Goal: Information Seeking & Learning: Learn about a topic

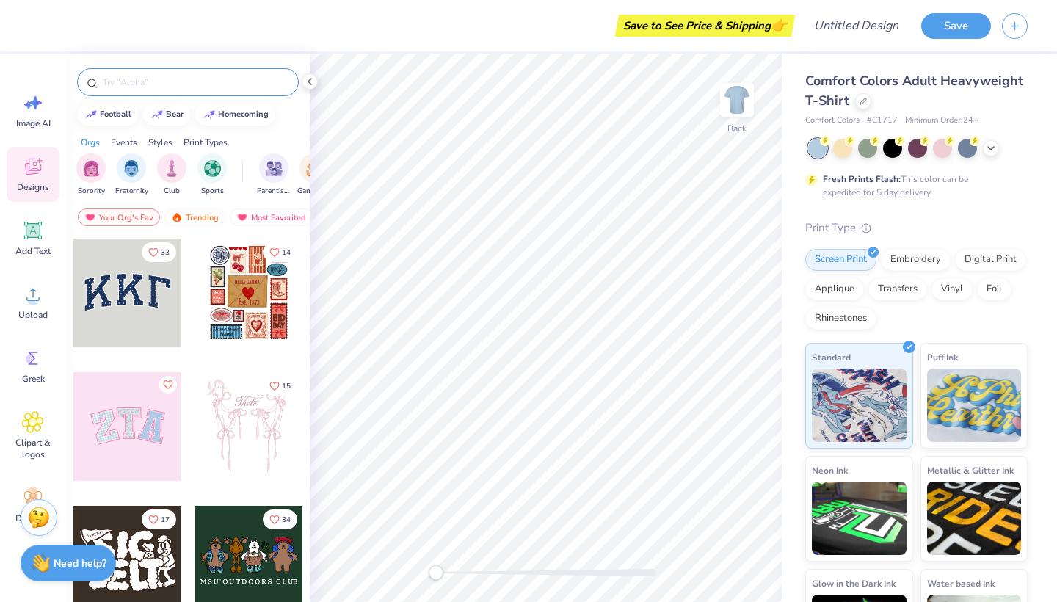
click at [192, 83] on input "text" at bounding box center [195, 82] width 188 height 15
type input "mission trip"
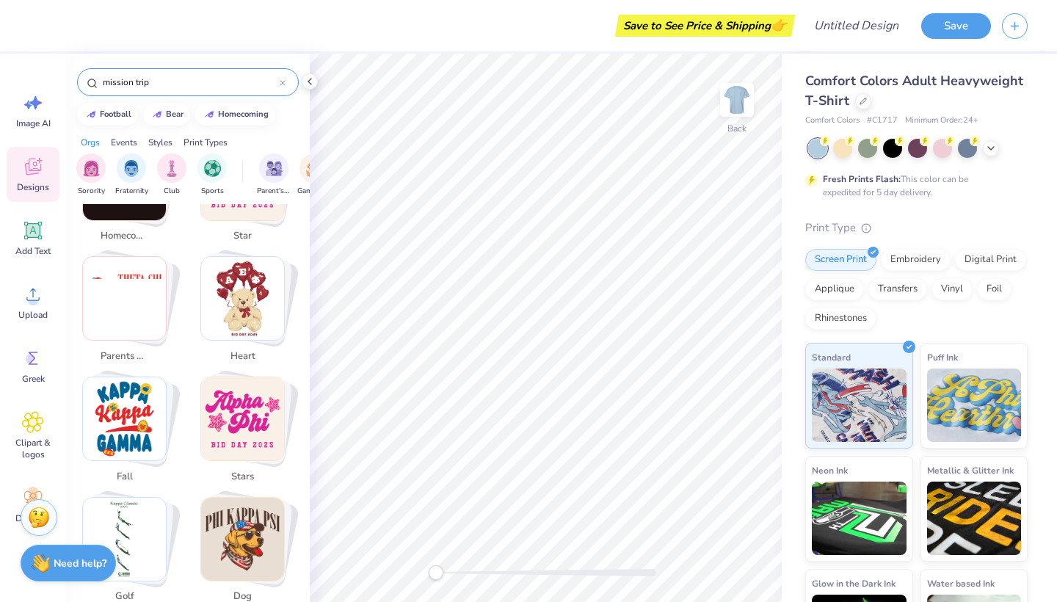
scroll to position [531, 0]
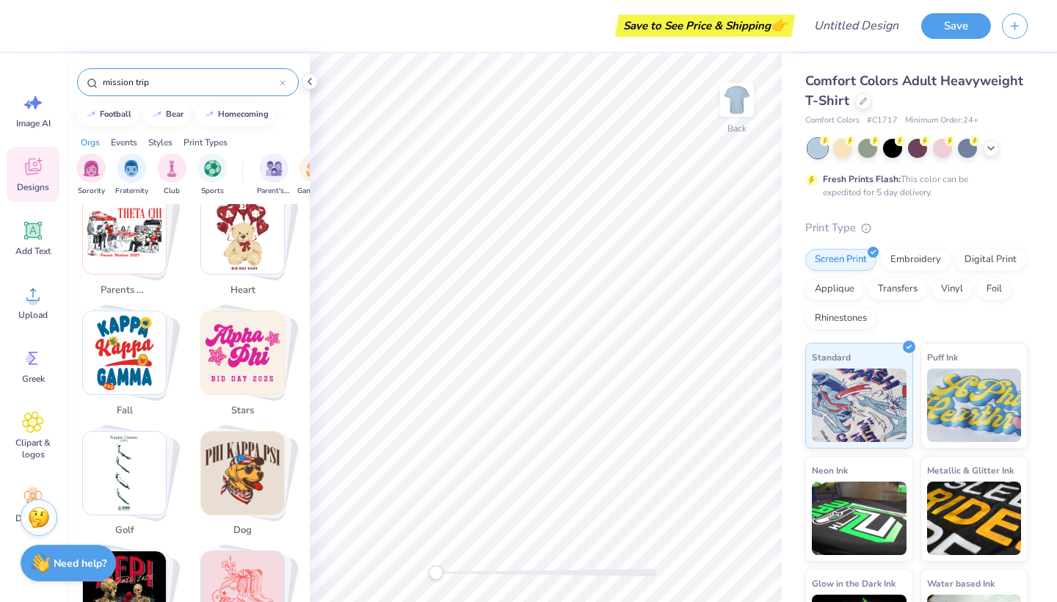
click at [90, 79] on icon at bounding box center [92, 83] width 11 height 11
click at [93, 86] on circle at bounding box center [91, 82] width 7 height 7
click at [38, 240] on icon at bounding box center [33, 230] width 22 height 22
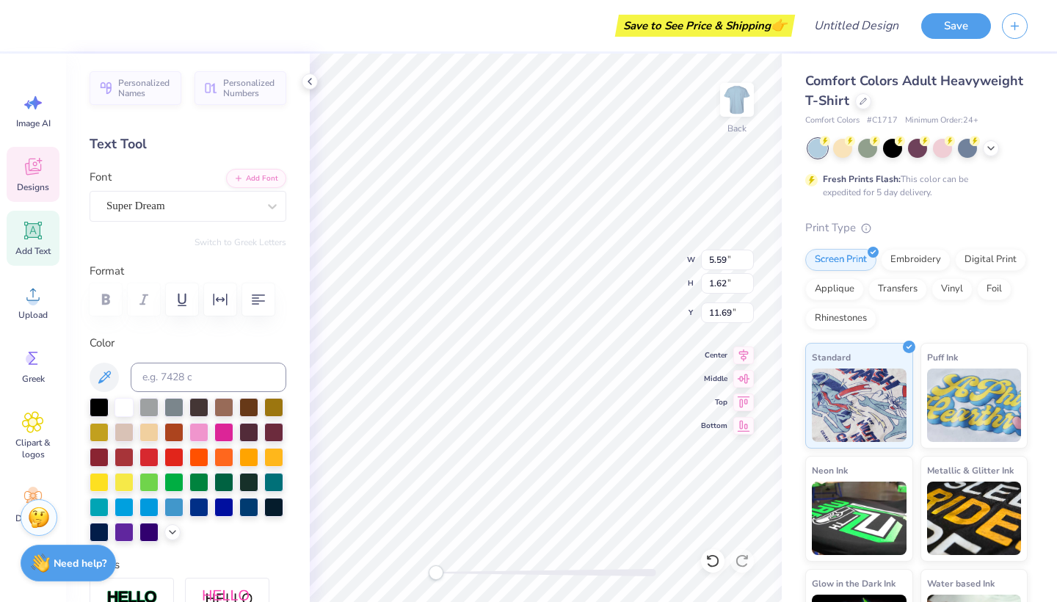
click at [28, 186] on span "Designs" at bounding box center [33, 187] width 32 height 12
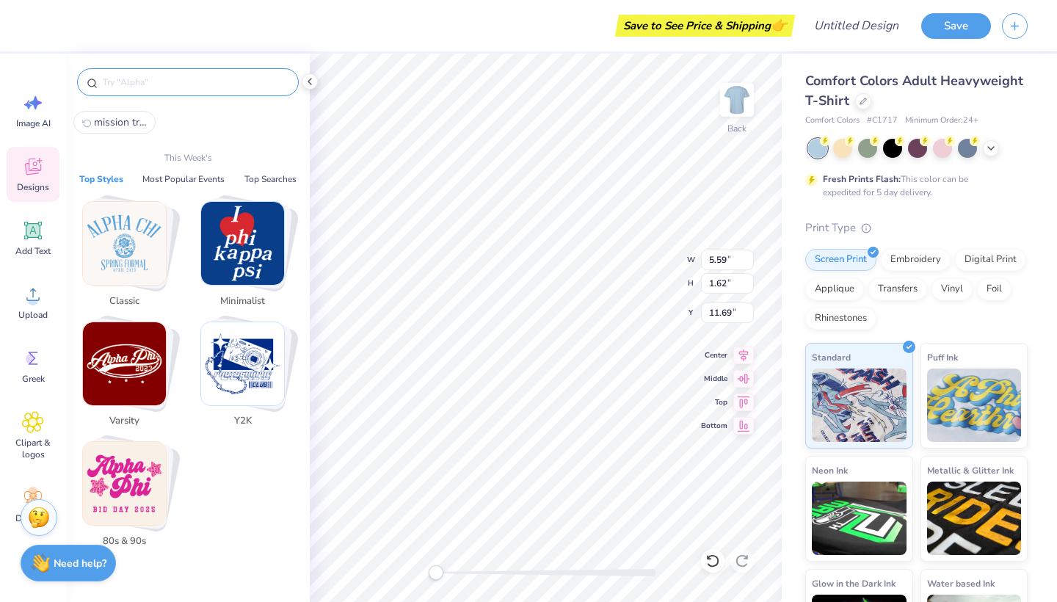
click at [162, 85] on input "text" at bounding box center [195, 82] width 188 height 15
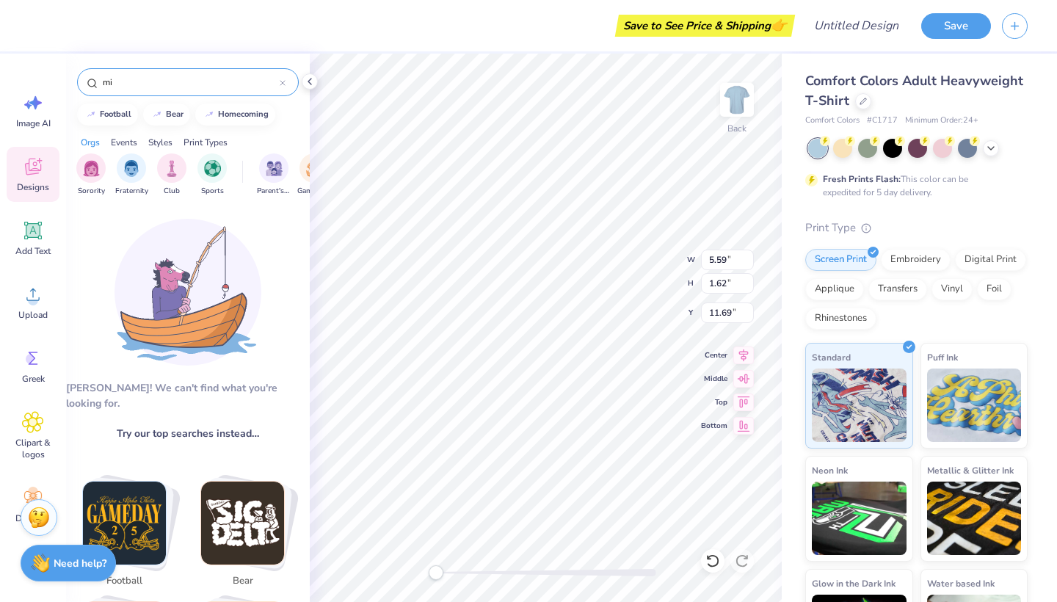
type input "m"
type input "J"
